Goal: Contribute content

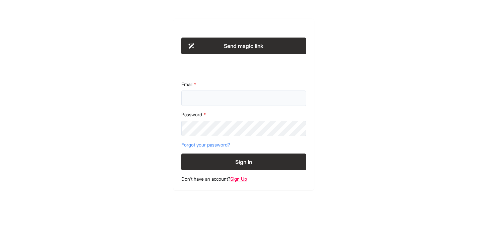
type input "**********"
click at [240, 161] on button "Sign In" at bounding box center [243, 161] width 125 height 17
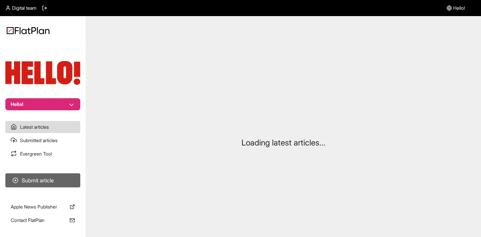
click at [40, 180] on button "Submit article" at bounding box center [42, 180] width 75 height 14
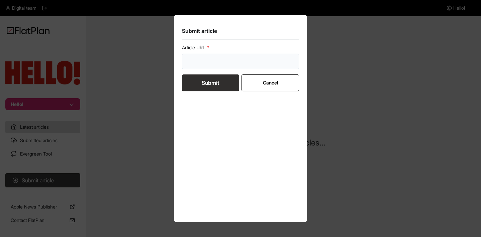
click at [201, 65] on input "url" at bounding box center [240, 61] width 117 height 15
paste input "[URL][DOMAIN_NAME][PERSON_NAME][PERSON_NAME]"
type input "[URL][DOMAIN_NAME][PERSON_NAME][PERSON_NAME]"
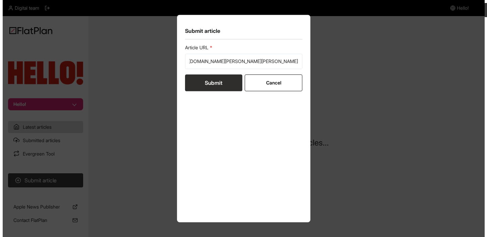
scroll to position [0, 0]
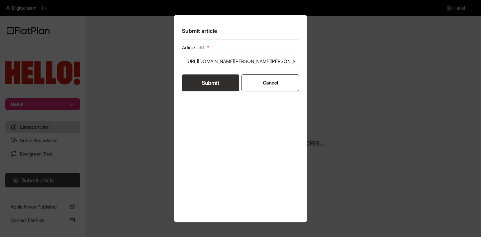
click at [206, 83] on button "Submit" at bounding box center [210, 82] width 57 height 17
